Goal: Task Accomplishment & Management: Complete application form

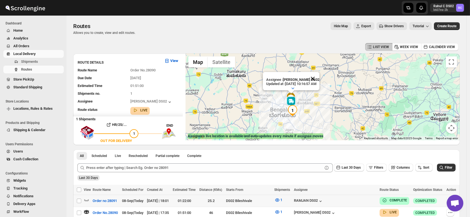
click at [319, 73] on button "Close" at bounding box center [312, 78] width 13 height 13
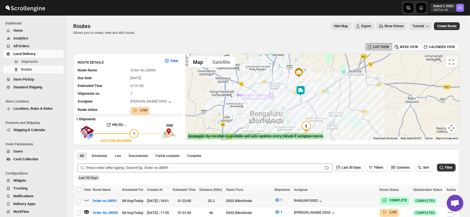
drag, startPoint x: 273, startPoint y: 109, endPoint x: 324, endPoint y: 94, distance: 53.1
click at [324, 94] on div at bounding box center [323, 97] width 274 height 87
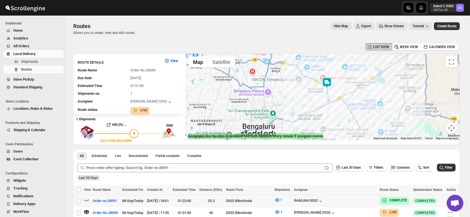
drag, startPoint x: 309, startPoint y: 96, endPoint x: 347, endPoint y: 88, distance: 38.5
click at [347, 88] on div at bounding box center [323, 97] width 274 height 87
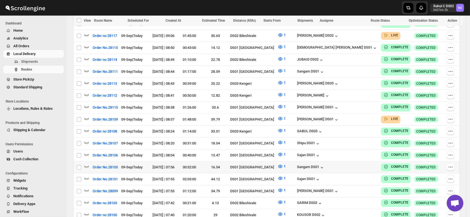
scroll to position [305, 0]
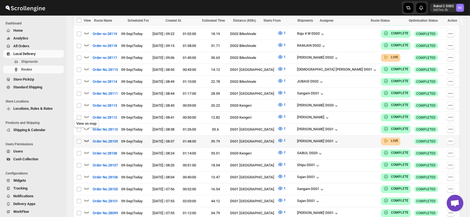
click at [86, 138] on icon "button" at bounding box center [87, 141] width 6 height 6
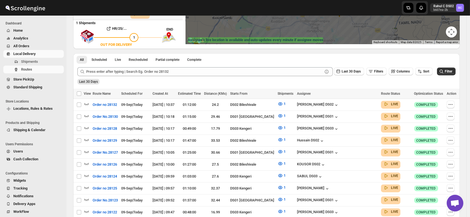
scroll to position [0, 0]
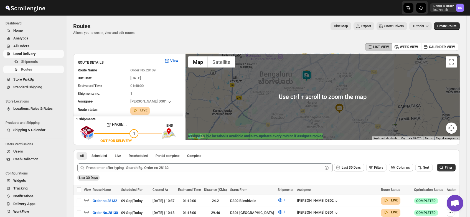
click at [309, 75] on img at bounding box center [306, 75] width 11 height 11
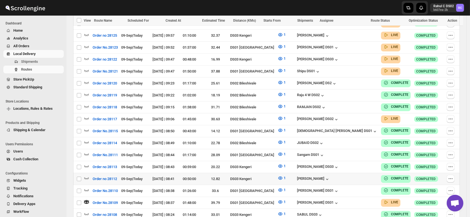
scroll to position [235, 0]
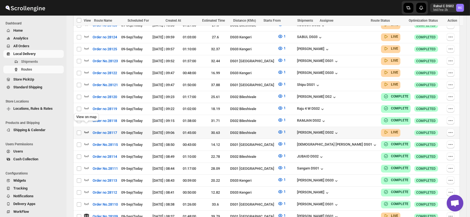
click at [84, 129] on icon "button" at bounding box center [87, 132] width 6 height 6
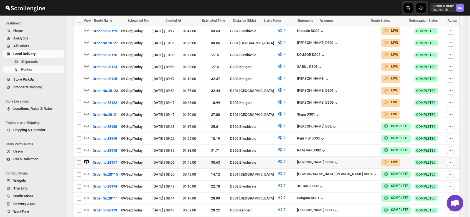
scroll to position [197, 0]
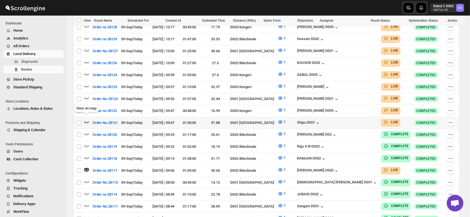
click at [87, 119] on icon "button" at bounding box center [87, 122] width 6 height 6
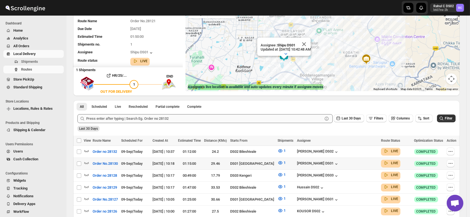
scroll to position [49, 0]
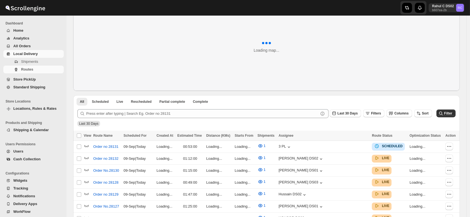
scroll to position [30, 0]
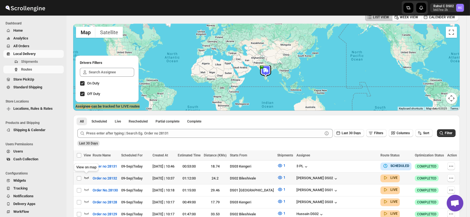
click at [87, 176] on icon "button" at bounding box center [87, 178] width 6 height 6
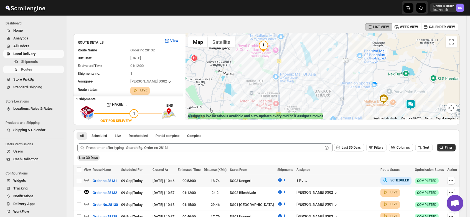
scroll to position [20, 0]
click at [414, 104] on img at bounding box center [410, 104] width 11 height 11
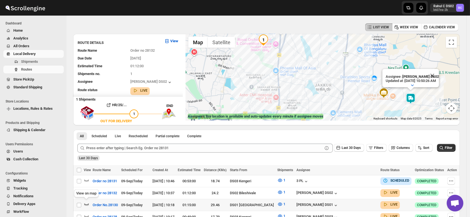
click at [86, 202] on icon "button" at bounding box center [87, 204] width 6 height 6
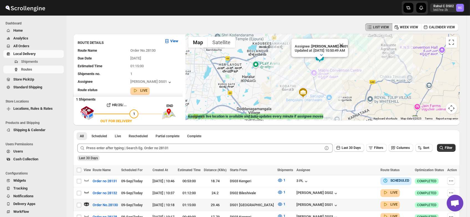
scroll to position [63, 0]
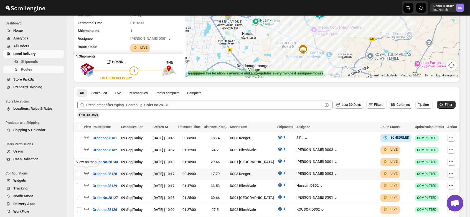
click at [85, 170] on icon "button" at bounding box center [87, 173] width 6 height 6
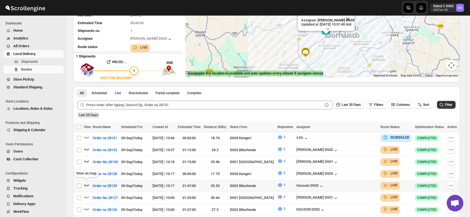
click at [87, 184] on icon "button" at bounding box center [86, 185] width 5 height 2
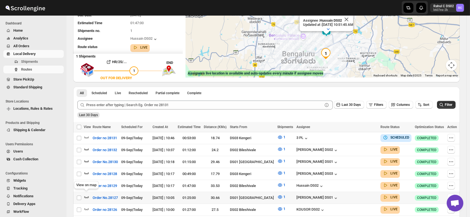
click at [86, 194] on icon "button" at bounding box center [87, 197] width 6 height 6
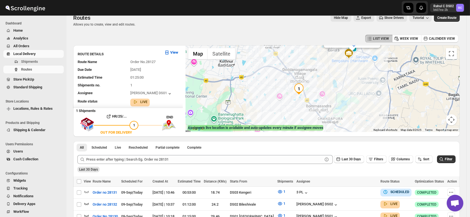
scroll to position [0, 0]
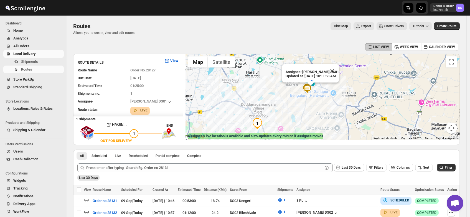
drag, startPoint x: 351, startPoint y: 82, endPoint x: 307, endPoint y: 110, distance: 52.0
click at [307, 110] on div "Assignee : Siraj Uddin DS01 Updated at : 9/9/2025, 10:11:58 AM Duty mode Enable…" at bounding box center [323, 97] width 274 height 87
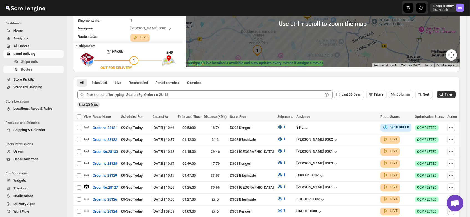
scroll to position [73, 0]
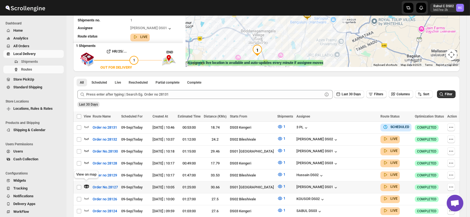
click at [85, 185] on icon "button" at bounding box center [86, 186] width 5 height 3
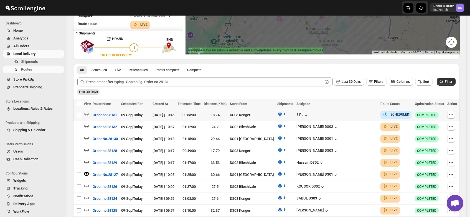
scroll to position [91, 0]
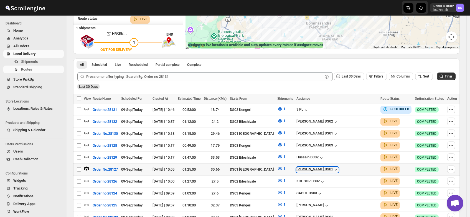
click at [333, 167] on div "[PERSON_NAME] DS01" at bounding box center [318, 170] width 42 height 6
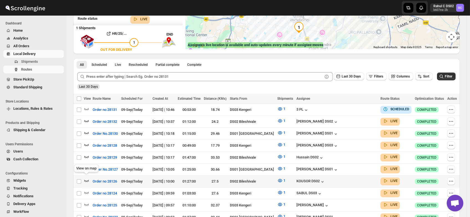
click at [85, 178] on icon "button" at bounding box center [87, 181] width 6 height 6
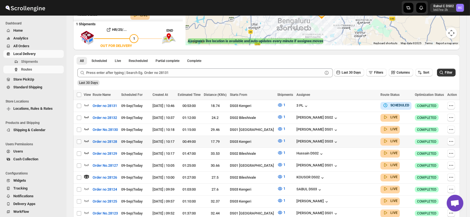
scroll to position [97, 0]
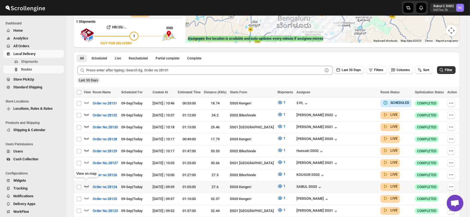
click at [87, 183] on icon "button" at bounding box center [87, 186] width 6 height 6
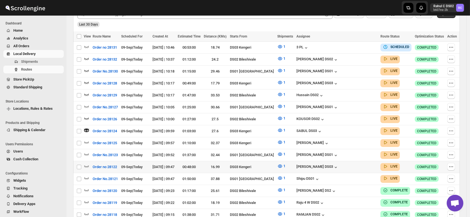
scroll to position [170, 0]
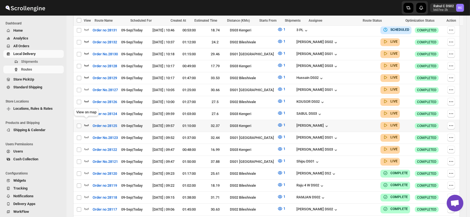
click at [85, 122] on icon "button" at bounding box center [87, 125] width 6 height 6
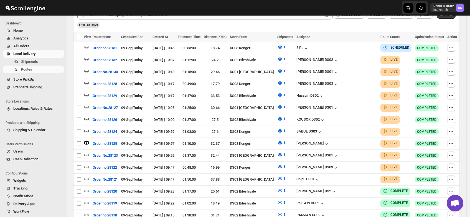
scroll to position [166, 0]
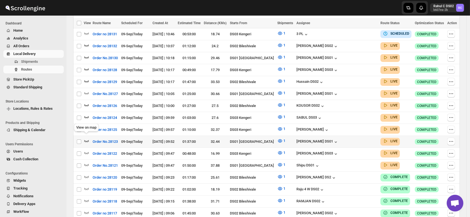
click at [87, 138] on icon "button" at bounding box center [87, 141] width 6 height 6
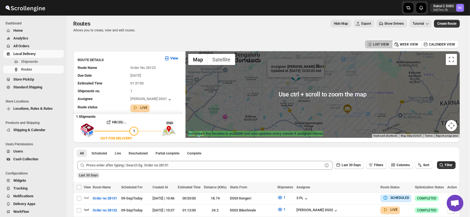
scroll to position [0, 0]
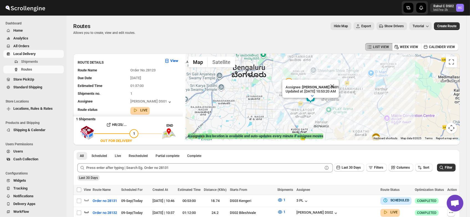
drag, startPoint x: 273, startPoint y: 89, endPoint x: 288, endPoint y: 116, distance: 31.7
click at [288, 116] on div "Assignee : Jubed DS01 Updated at : 9/9/2025, 10:53:20 AM Duty mode Enabled Batt…" at bounding box center [323, 97] width 274 height 87
click at [339, 79] on button "Close" at bounding box center [332, 85] width 13 height 13
click at [313, 97] on img at bounding box center [310, 97] width 11 height 11
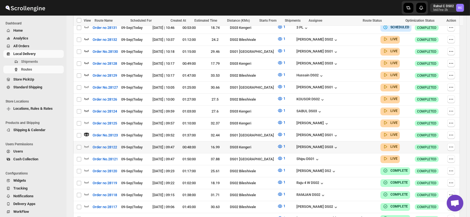
scroll to position [173, 0]
click at [87, 143] on icon "button" at bounding box center [87, 146] width 6 height 6
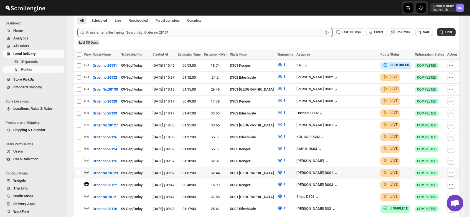
scroll to position [137, 0]
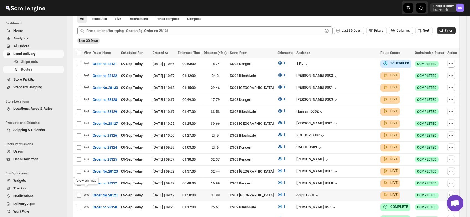
click at [86, 191] on icon "button" at bounding box center [87, 194] width 6 height 6
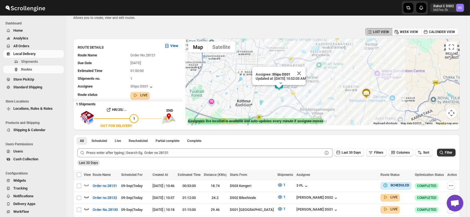
scroll to position [0, 0]
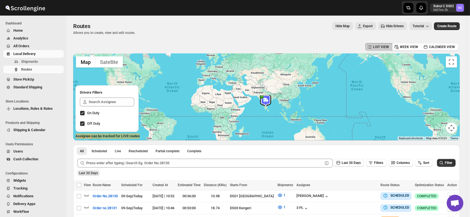
click at [19, 153] on span "Users" at bounding box center [18, 151] width 10 height 4
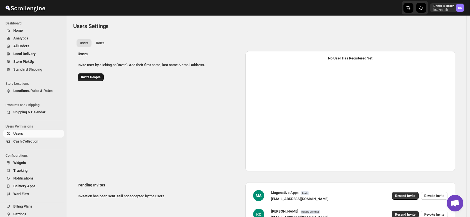
click at [91, 78] on span "Invite People" at bounding box center [90, 77] width 19 height 4
select select "637b767fbaab0276b10c91d5"
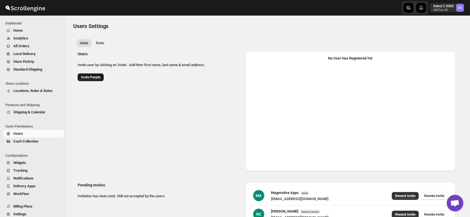
select select "637b767fbaab0276b10c91d5"
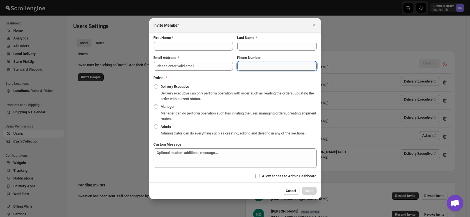
click at [258, 66] on input "Phone Number" at bounding box center [277, 66] width 79 height 9
paste input "8822318505"
type input "8822318505"
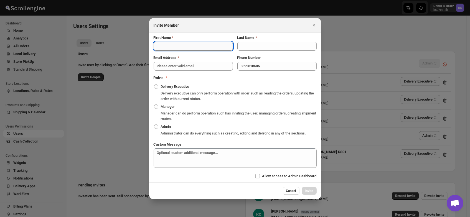
click at [166, 44] on input "First Name" at bounding box center [193, 46] width 79 height 9
type input "Sourav"
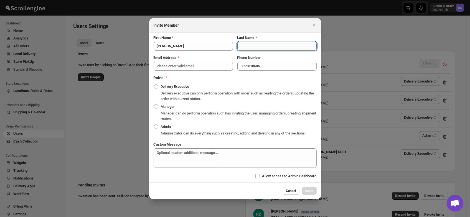
click at [251, 46] on input "Last Name" at bounding box center [277, 46] width 79 height 9
type input "DS03"
click at [185, 68] on input "Email Address" at bounding box center [193, 66] width 79 height 9
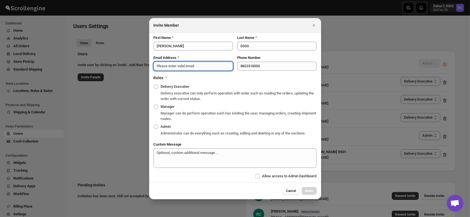
click at [166, 65] on input "Email Address" at bounding box center [193, 66] width 79 height 9
paste input "pofir49959@dextrago.com"
type input "pofir49959@dextrago.com"
click at [157, 86] on span ":ruv:" at bounding box center [156, 86] width 4 height 4
click at [154, 85] on input "Delivery Executive" at bounding box center [154, 84] width 0 height 0
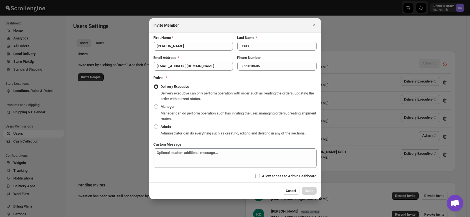
radio input "true"
click at [309, 190] on span "Invite" at bounding box center [309, 190] width 8 height 4
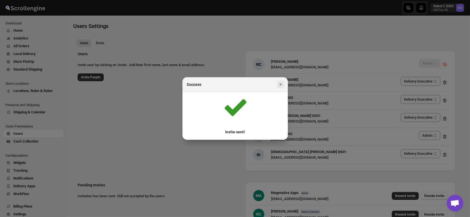
click at [283, 81] on button "Close" at bounding box center [281, 84] width 8 height 8
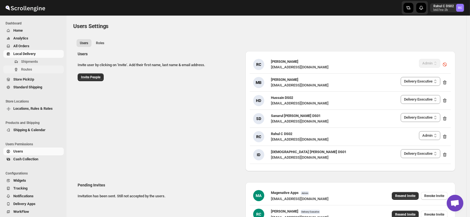
click at [24, 68] on span "Routes" at bounding box center [26, 69] width 11 height 4
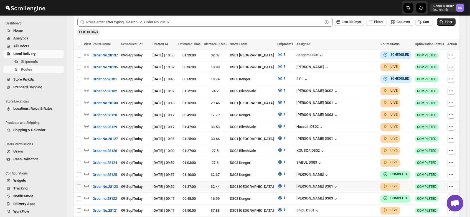
scroll to position [140, 0]
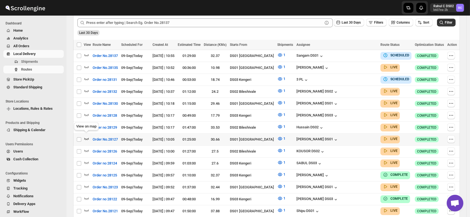
click at [85, 136] on icon "button" at bounding box center [87, 139] width 6 height 6
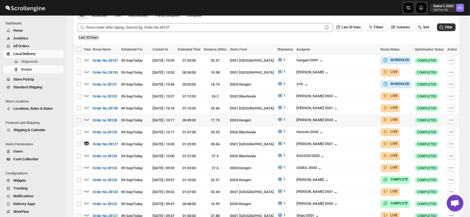
scroll to position [0, 0]
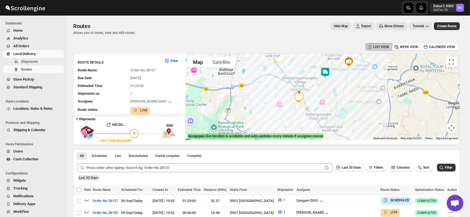
click at [326, 73] on img at bounding box center [325, 72] width 11 height 11
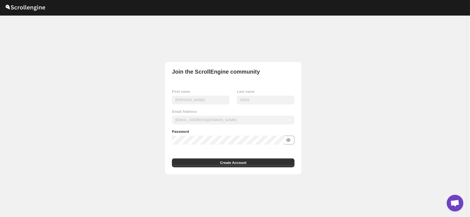
click at [290, 141] on icon "button" at bounding box center [288, 139] width 4 height 3
click at [235, 161] on span "Create Account" at bounding box center [233, 163] width 27 height 6
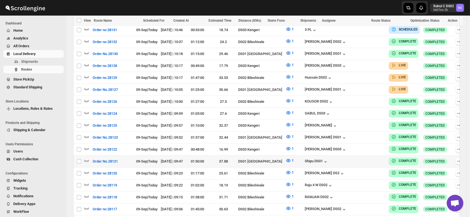
scroll to position [319, 0]
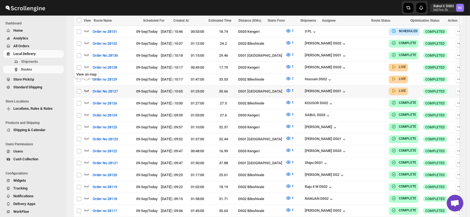
click at [87, 88] on icon "button" at bounding box center [87, 91] width 6 height 6
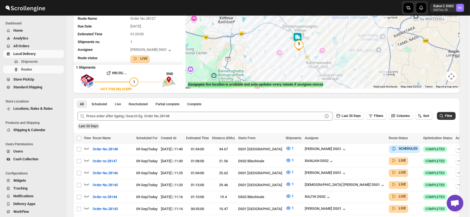
scroll to position [51, 0]
click at [299, 35] on img at bounding box center [297, 38] width 11 height 11
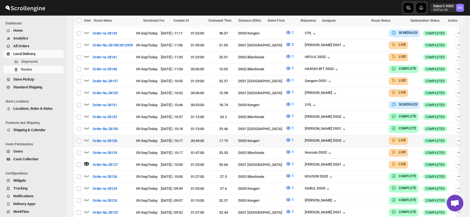
scroll to position [251, 0]
click at [86, 149] on icon "button" at bounding box center [87, 152] width 6 height 6
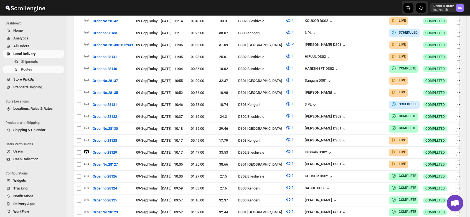
scroll to position [0, 0]
